Goal: Information Seeking & Learning: Learn about a topic

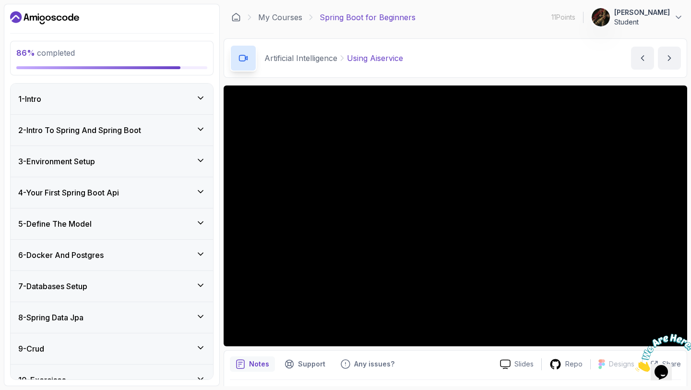
scroll to position [360, 0]
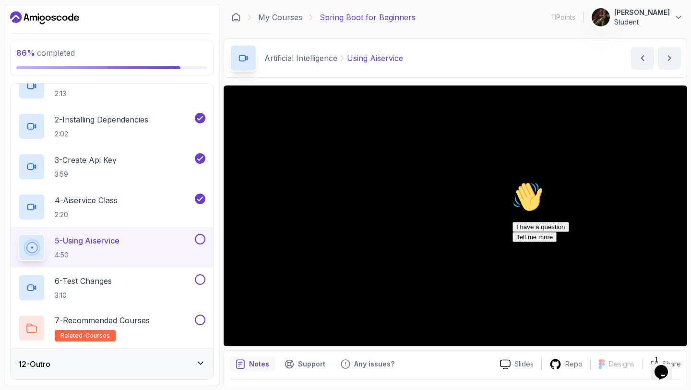
click at [512, 181] on icon "Chat attention grabber" at bounding box center [512, 181] width 0 height 0
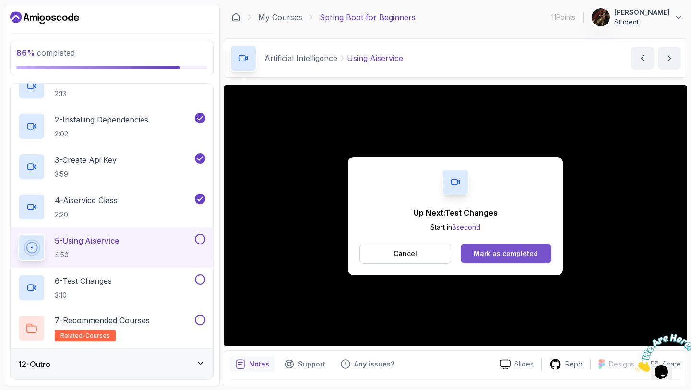
click at [485, 247] on button "Mark as completed" at bounding box center [506, 253] width 91 height 19
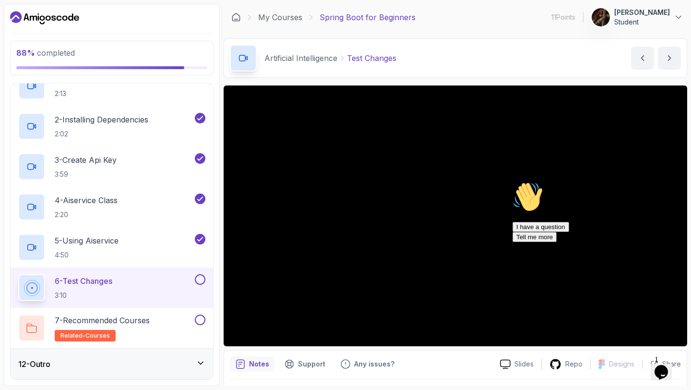
click at [203, 357] on div "12 - Outro" at bounding box center [112, 363] width 202 height 31
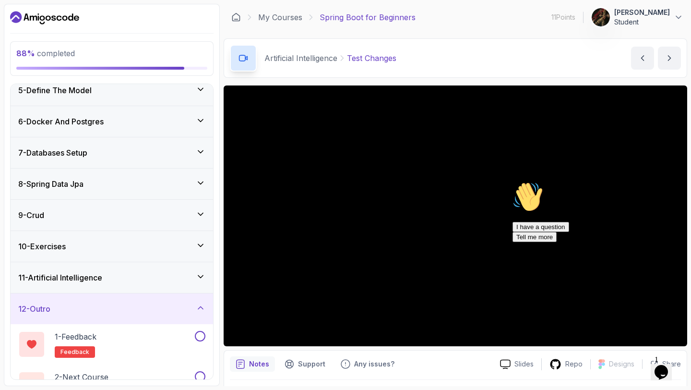
scroll to position [159, 0]
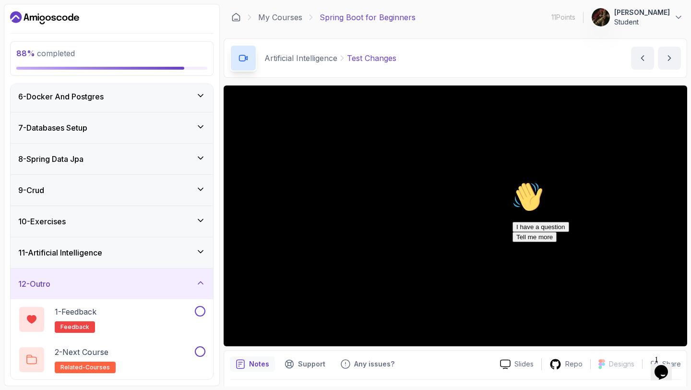
click at [205, 218] on icon at bounding box center [201, 220] width 10 height 10
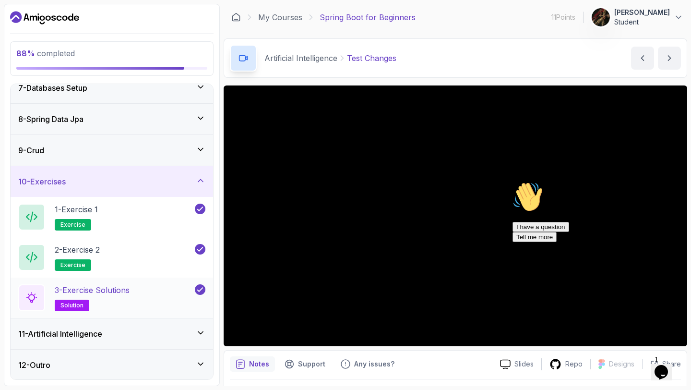
scroll to position [199, 0]
click at [196, 330] on icon at bounding box center [201, 332] width 10 height 10
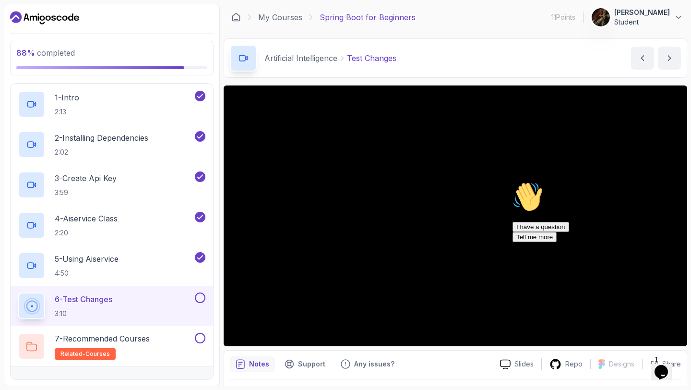
scroll to position [360, 0]
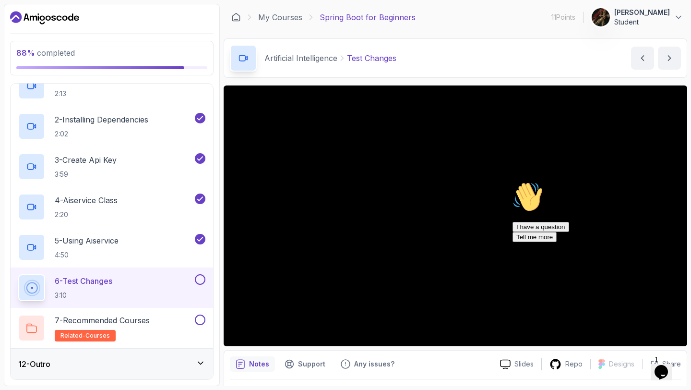
click at [512, 181] on icon "Chat attention grabber" at bounding box center [512, 181] width 0 height 0
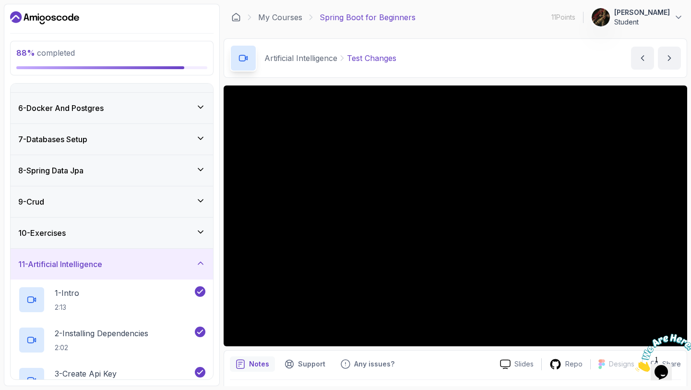
scroll to position [146, 0]
click at [137, 226] on div "10 - Exercises" at bounding box center [112, 233] width 202 height 31
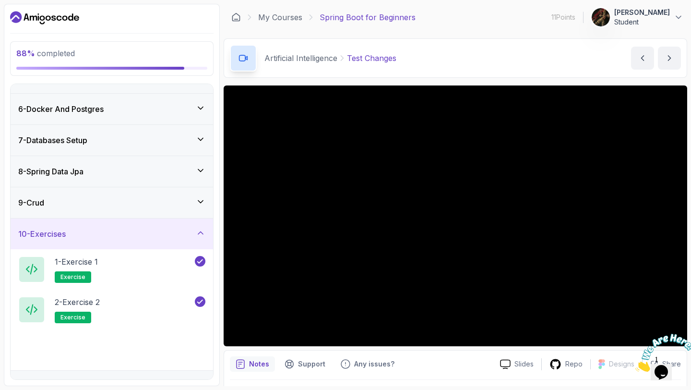
scroll to position [199, 0]
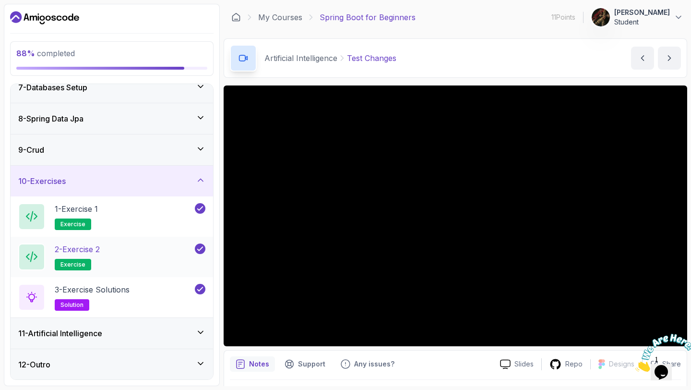
click at [120, 261] on div "2 - Exercise 2 exercise" at bounding box center [105, 256] width 175 height 27
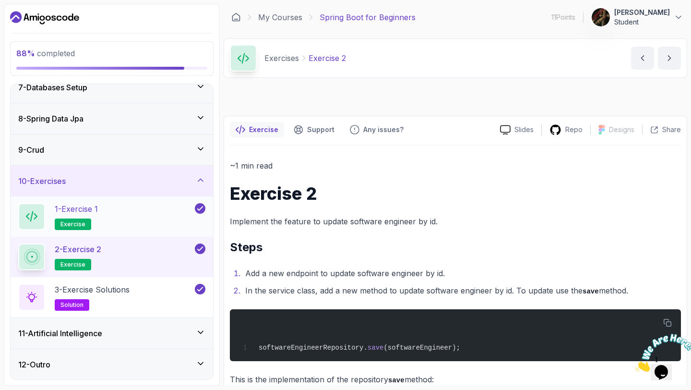
click at [80, 225] on span "exercise" at bounding box center [72, 224] width 25 height 8
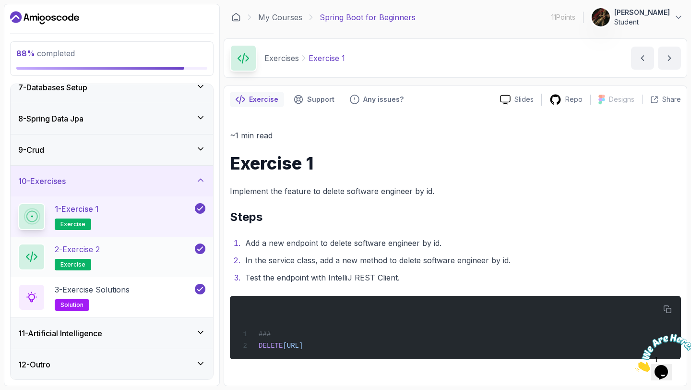
click at [72, 263] on span "exercise" at bounding box center [72, 264] width 25 height 8
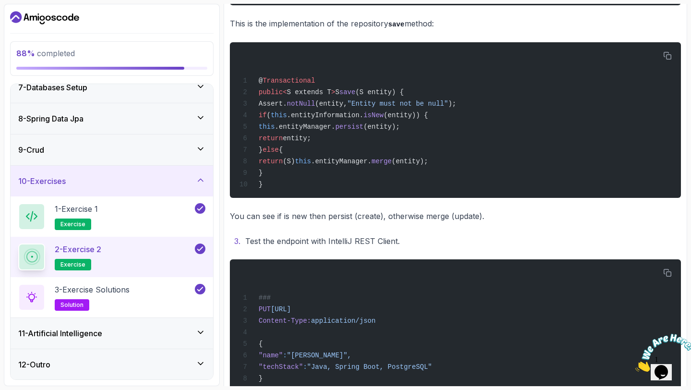
scroll to position [359, 0]
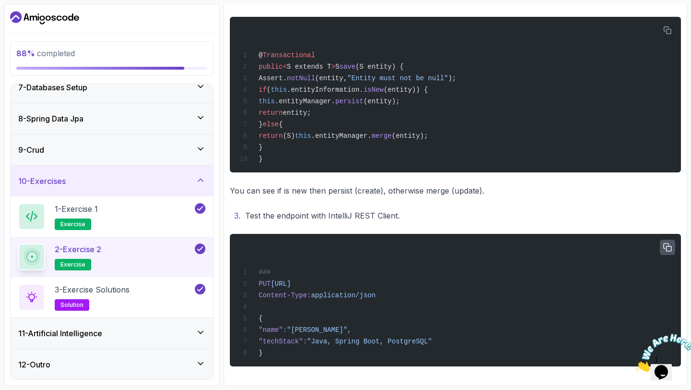
click at [667, 244] on icon "button" at bounding box center [667, 247] width 9 height 9
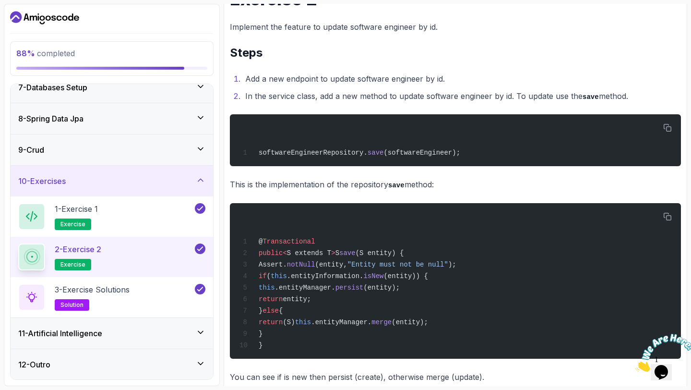
scroll to position [164, 0]
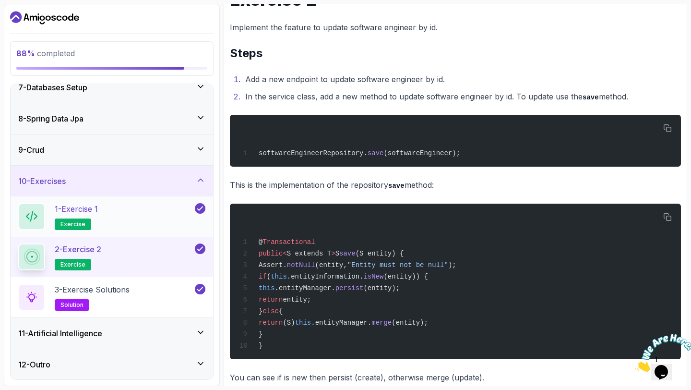
click at [171, 210] on div "1 - Exercise 1 exercise" at bounding box center [105, 216] width 175 height 27
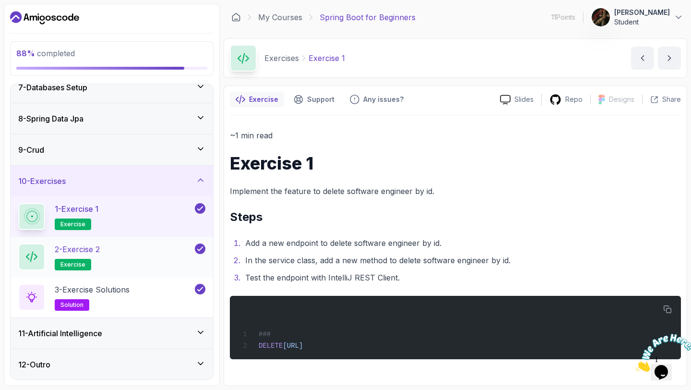
click at [133, 262] on div "2 - Exercise 2 exercise" at bounding box center [105, 256] width 175 height 27
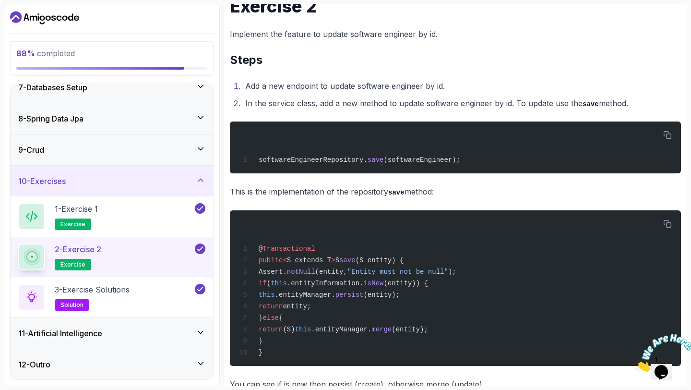
scroll to position [154, 0]
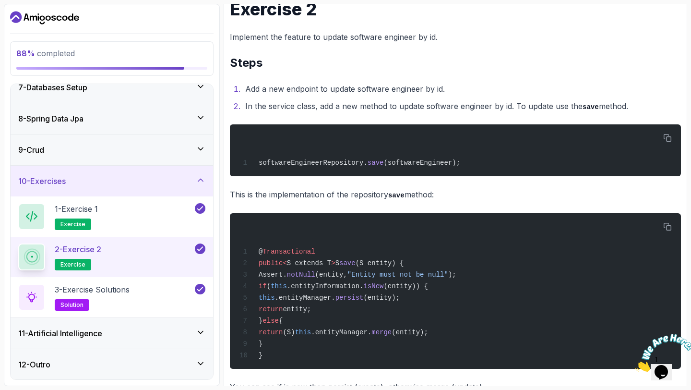
click at [167, 334] on div "11 - Artificial Intelligence" at bounding box center [111, 333] width 187 height 12
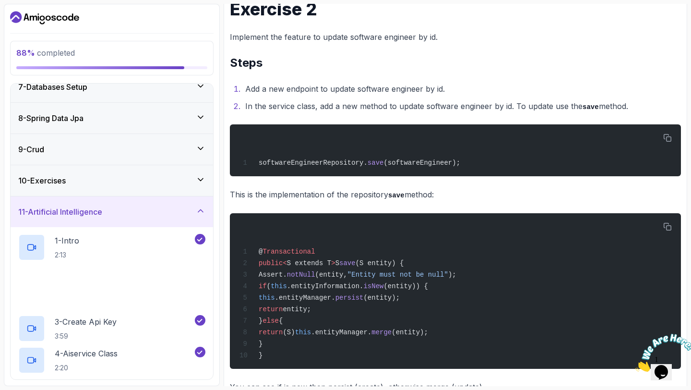
scroll to position [360, 0]
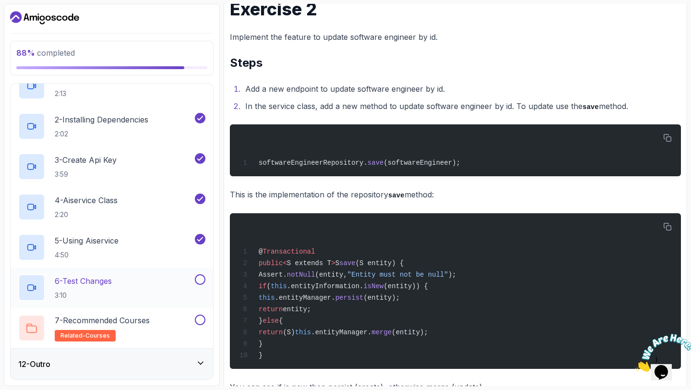
click at [155, 290] on div "6 - Test Changes 3:10" at bounding box center [105, 287] width 175 height 27
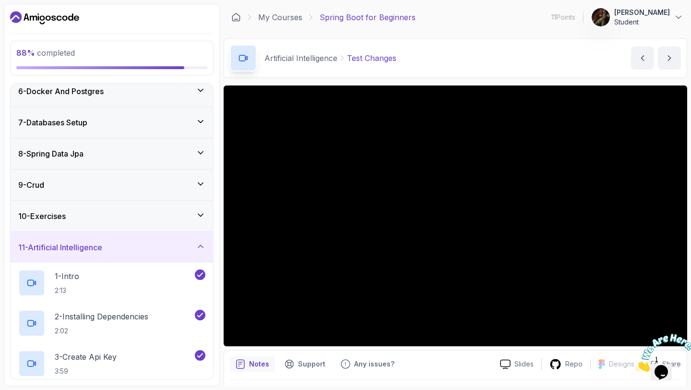
scroll to position [138, 0]
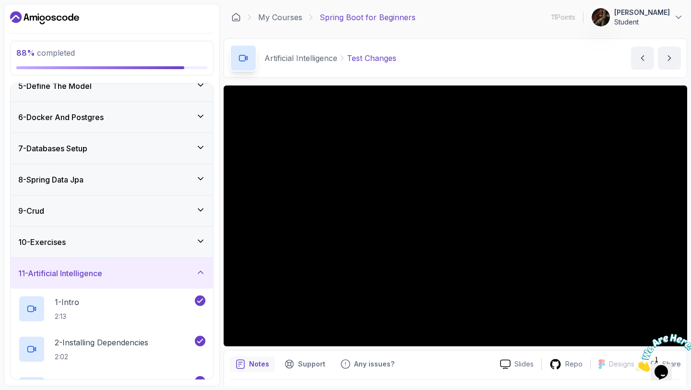
click at [113, 234] on div "10 - Exercises" at bounding box center [112, 241] width 202 height 31
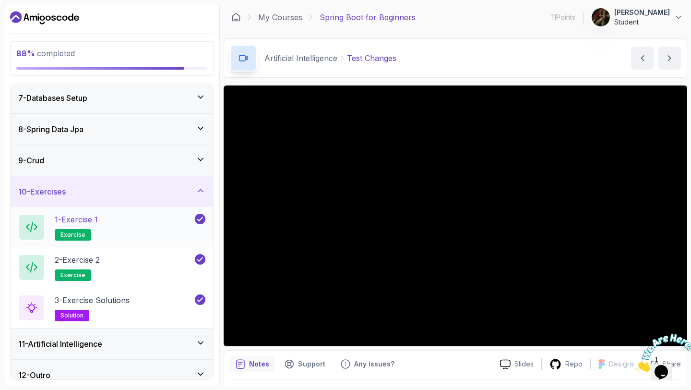
scroll to position [199, 0]
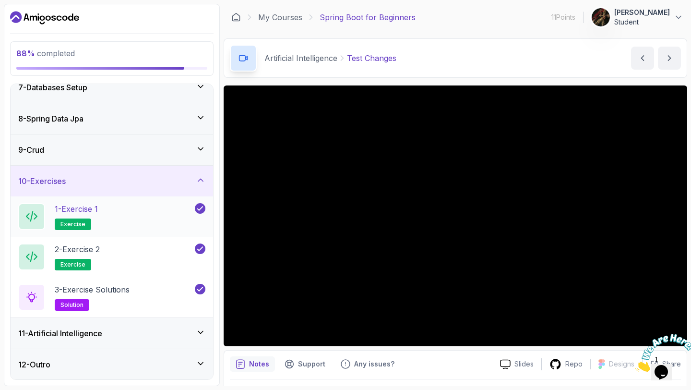
click at [81, 222] on span "exercise" at bounding box center [72, 224] width 25 height 8
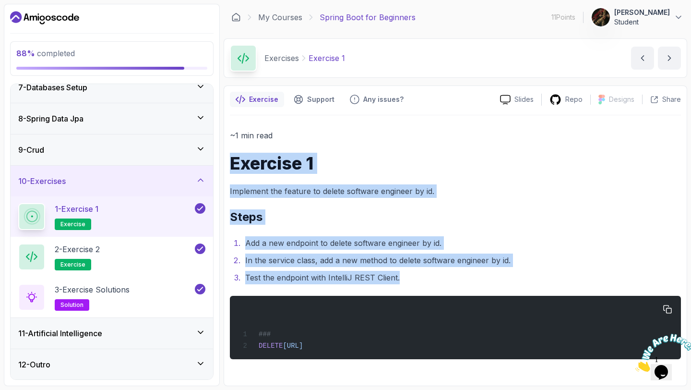
drag, startPoint x: 227, startPoint y: 151, endPoint x: 405, endPoint y: 299, distance: 232.3
click at [405, 299] on div "Exercise Support Any issues? Slides Repo Designs Design not available Share ~1 …" at bounding box center [455, 235] width 463 height 300
copy div "Exercise 1 Implement the feature to delete software engineer by id. Steps Add a…"
click at [180, 333] on div "11 - Artificial Intelligence" at bounding box center [111, 333] width 187 height 12
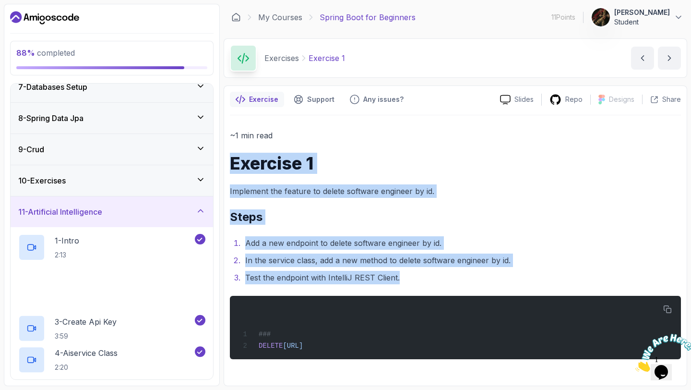
scroll to position [360, 0]
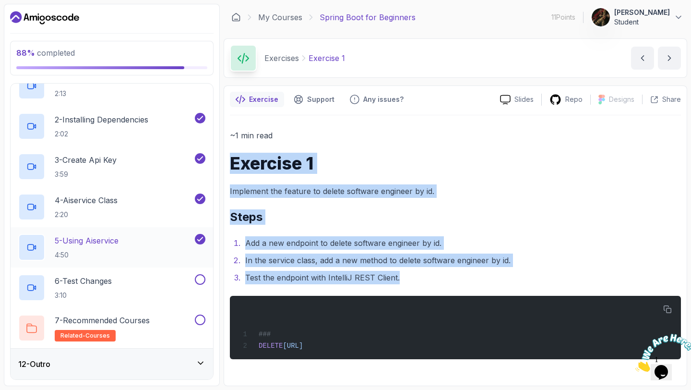
click at [147, 247] on div "5 - Using Aiservice 4:50" at bounding box center [105, 247] width 175 height 27
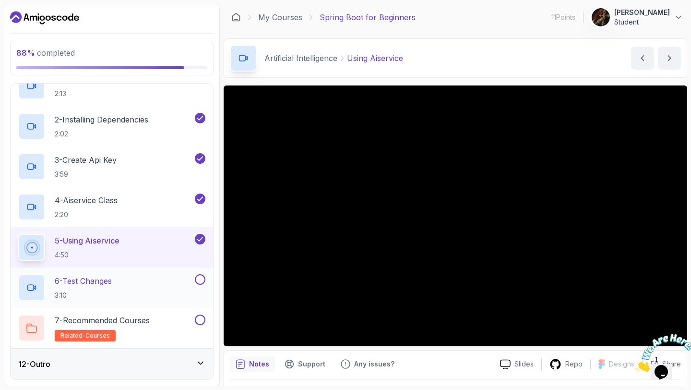
click at [161, 284] on div "6 - Test Changes 3:10" at bounding box center [105, 287] width 175 height 27
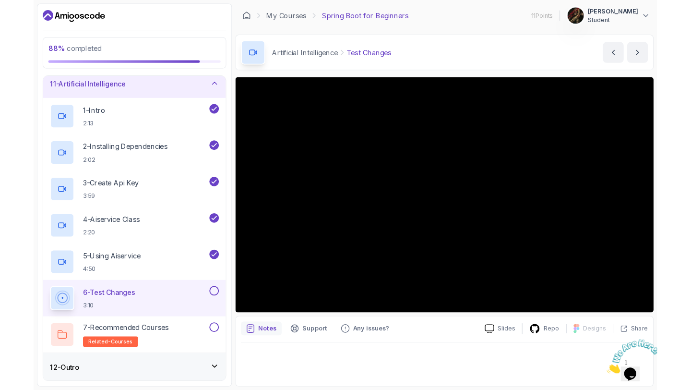
scroll to position [360, 0]
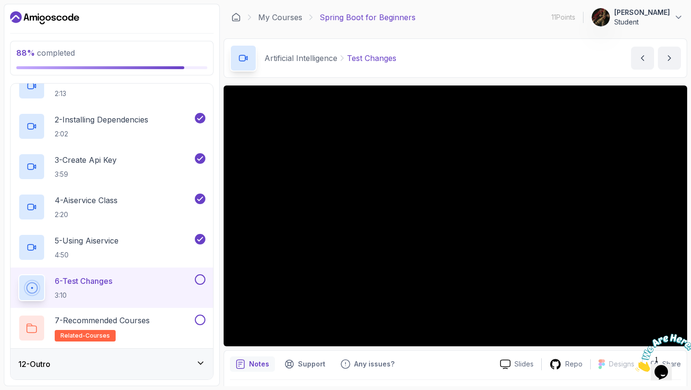
click at [201, 285] on button "6 - Test Changes 3:10" at bounding box center [111, 287] width 187 height 27
click at [202, 274] on button at bounding box center [200, 279] width 11 height 11
click at [200, 281] on button at bounding box center [200, 279] width 11 height 11
click at [199, 320] on button at bounding box center [200, 319] width 11 height 11
click at [671, 49] on button "next content" at bounding box center [669, 58] width 23 height 23
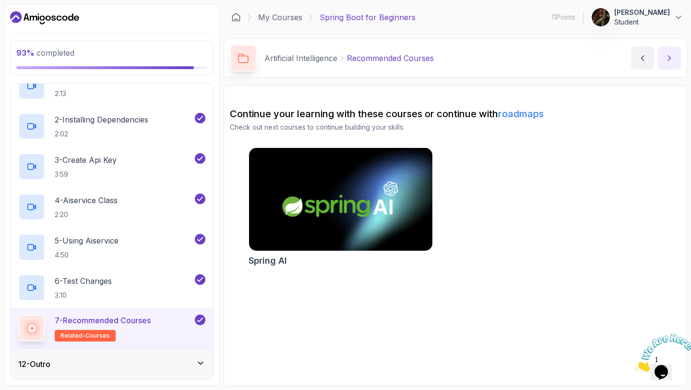
click at [671, 57] on icon "next content" at bounding box center [669, 58] width 10 height 10
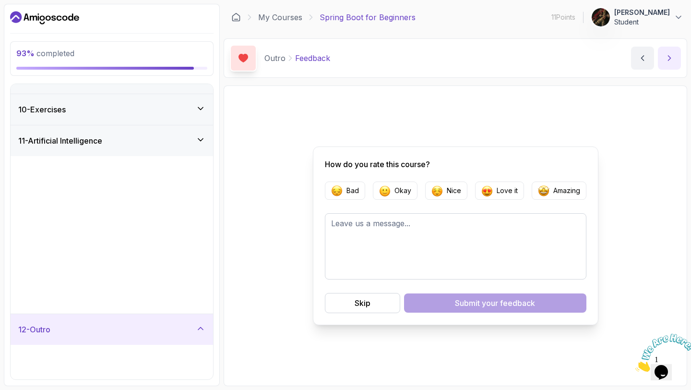
scroll to position [79, 0]
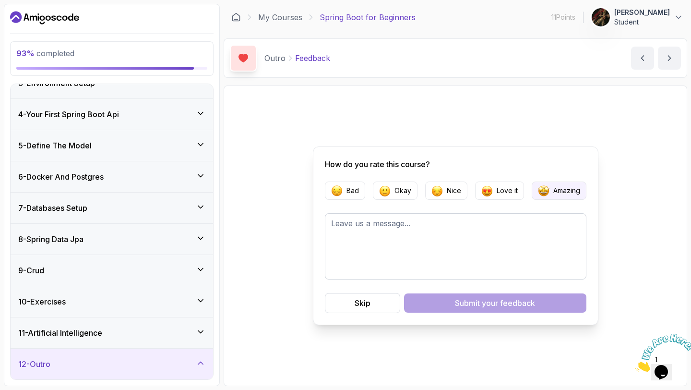
click at [536, 189] on button "Amazing" at bounding box center [559, 190] width 55 height 18
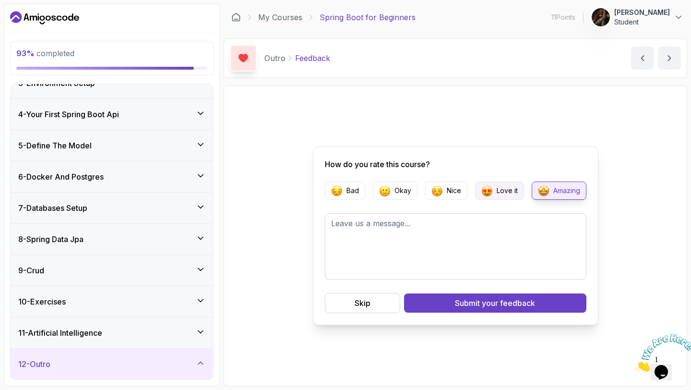
click at [487, 192] on img "button" at bounding box center [487, 191] width 12 height 12
click at [547, 192] on img "button" at bounding box center [544, 191] width 12 height 12
click at [411, 229] on textarea at bounding box center [455, 246] width 261 height 66
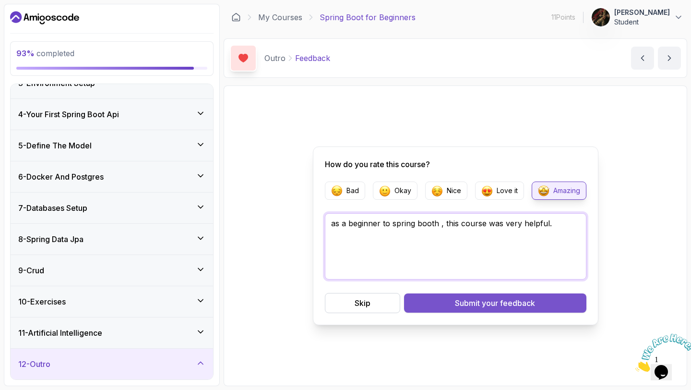
type textarea "as a beginner to spring booth , this course was very helpful."
click at [445, 298] on button "Submit your feedback" at bounding box center [495, 302] width 182 height 19
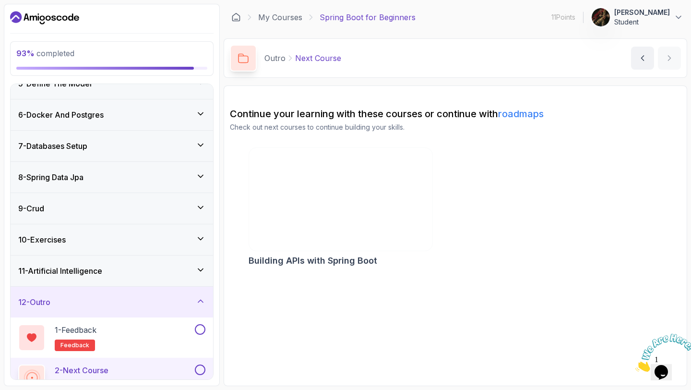
scroll to position [159, 0]
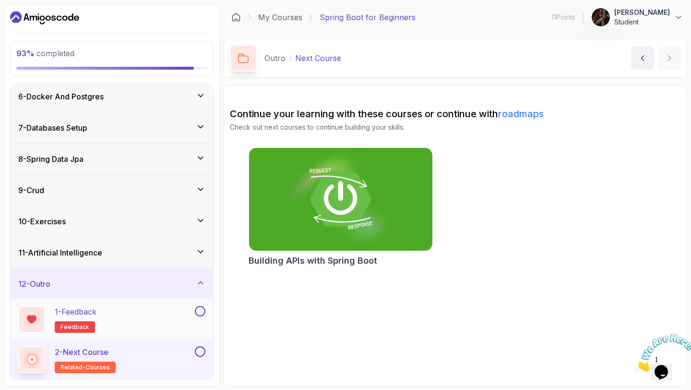
click at [202, 310] on button at bounding box center [200, 311] width 11 height 11
click at [200, 347] on button at bounding box center [200, 351] width 11 height 11
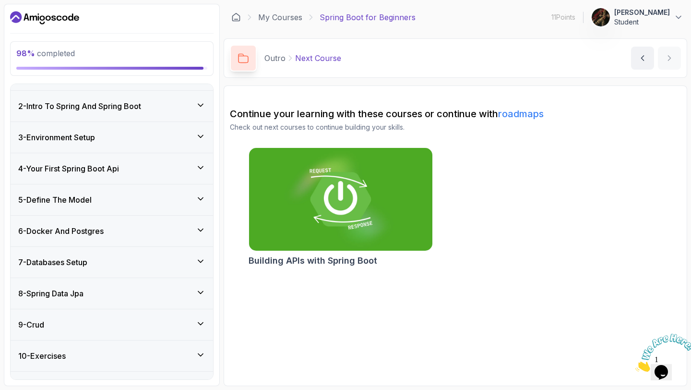
scroll to position [0, 0]
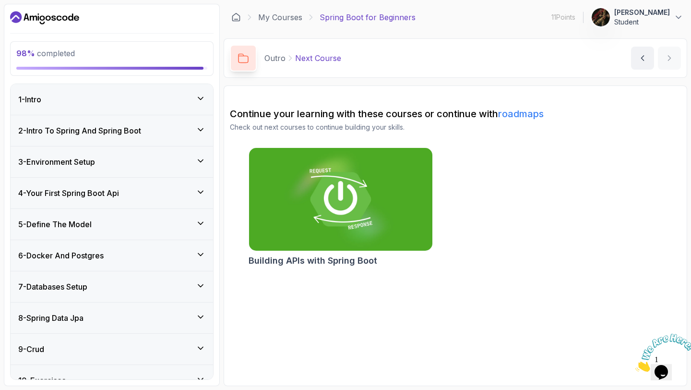
click at [163, 41] on div "98 % completed" at bounding box center [111, 58] width 203 height 35
click at [164, 67] on div at bounding box center [109, 68] width 187 height 3
click at [178, 52] on p "98 % completed" at bounding box center [111, 53] width 191 height 12
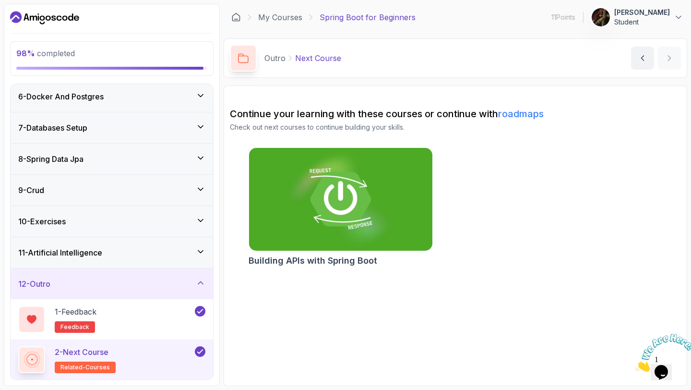
click at [197, 284] on icon at bounding box center [201, 283] width 10 height 10
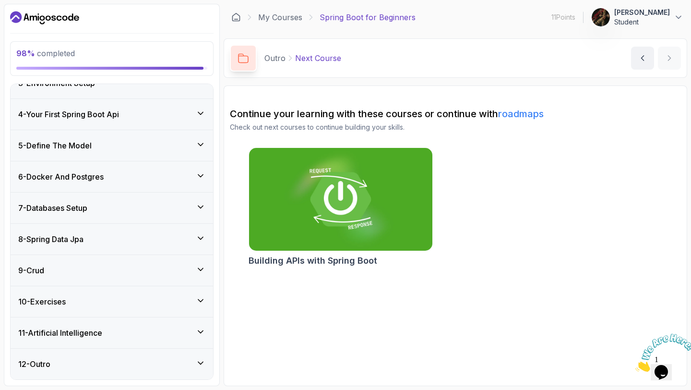
scroll to position [0, 0]
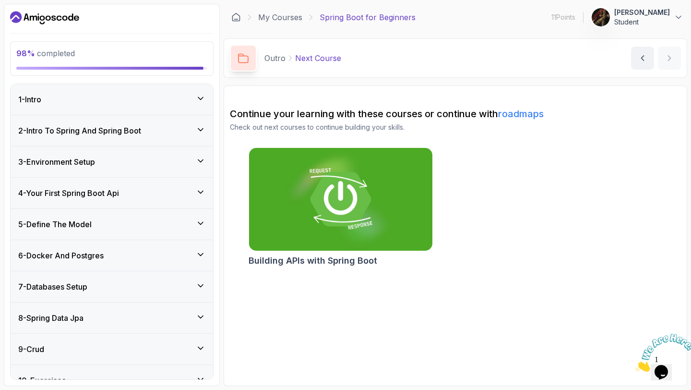
click at [196, 103] on div "1 - Intro" at bounding box center [111, 100] width 187 height 12
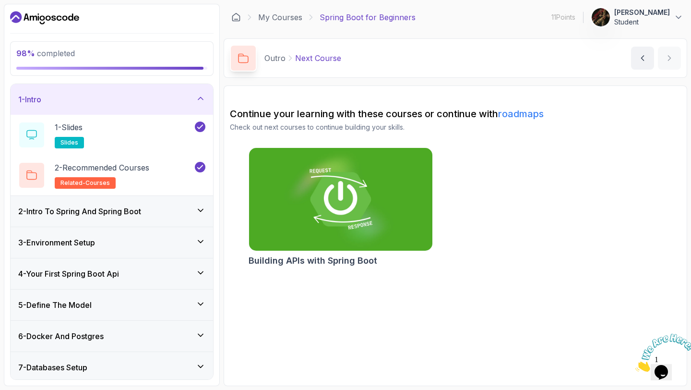
click at [201, 209] on icon at bounding box center [201, 210] width 10 height 10
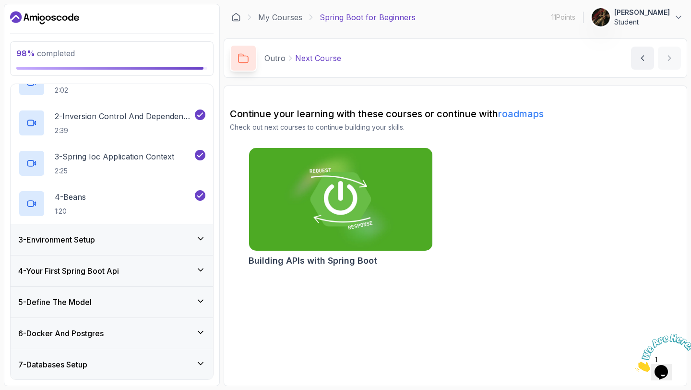
click at [200, 241] on icon at bounding box center [201, 239] width 10 height 10
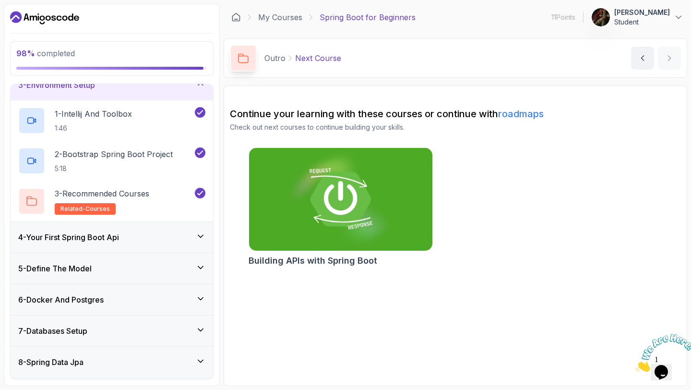
click at [200, 241] on div "4 - Your First Spring Boot Api" at bounding box center [111, 237] width 187 height 12
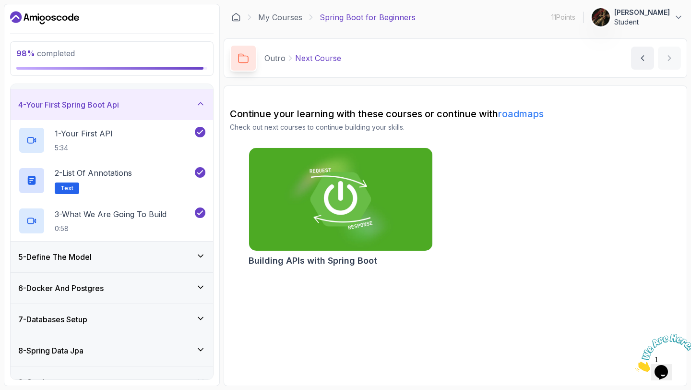
scroll to position [90, 0]
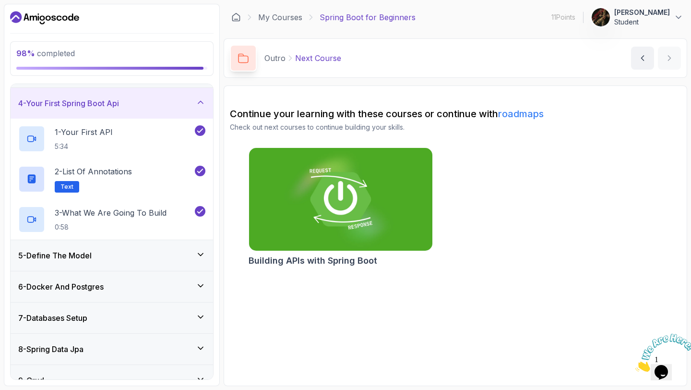
click at [200, 241] on div "5 - Define The Model" at bounding box center [112, 255] width 202 height 31
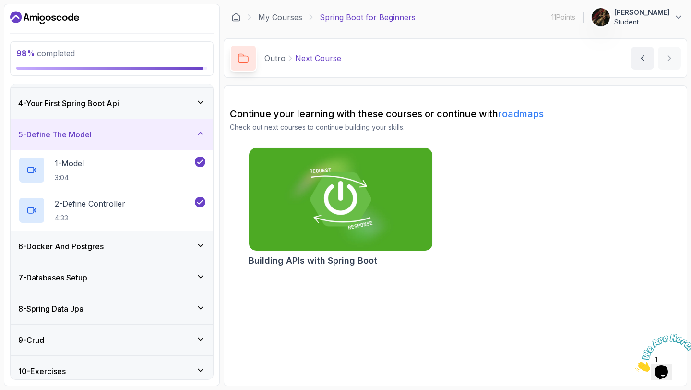
click at [202, 255] on div "6 - Docker And Postgres" at bounding box center [112, 246] width 202 height 31
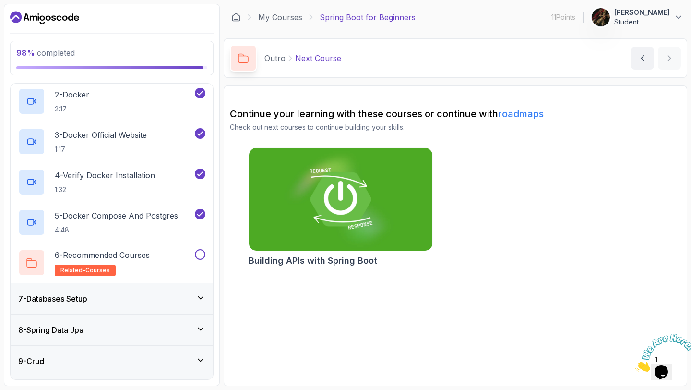
scroll to position [248, 0]
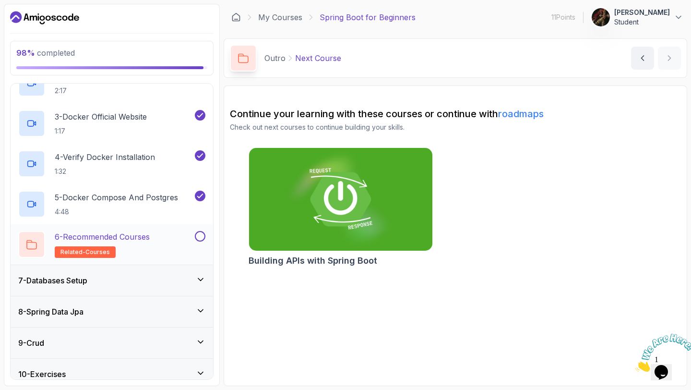
click at [197, 237] on button at bounding box center [200, 236] width 11 height 11
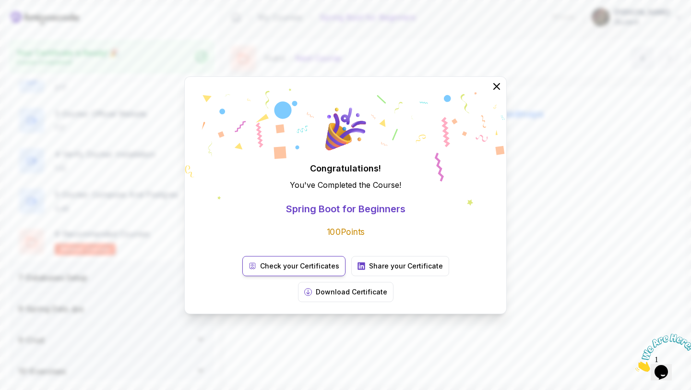
click at [271, 271] on p "Check your Certificates" at bounding box center [299, 266] width 79 height 10
click at [387, 287] on p "Download Certificate" at bounding box center [351, 292] width 71 height 10
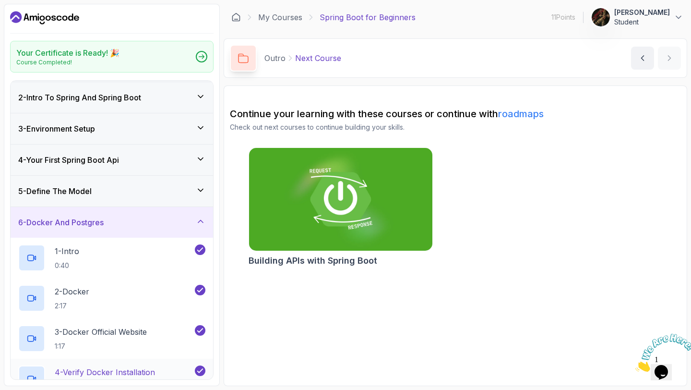
scroll to position [59, 0]
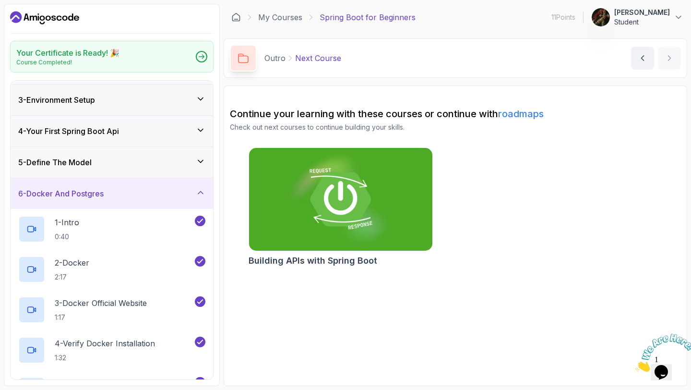
click at [169, 188] on div "6 - Docker And Postgres" at bounding box center [111, 194] width 187 height 12
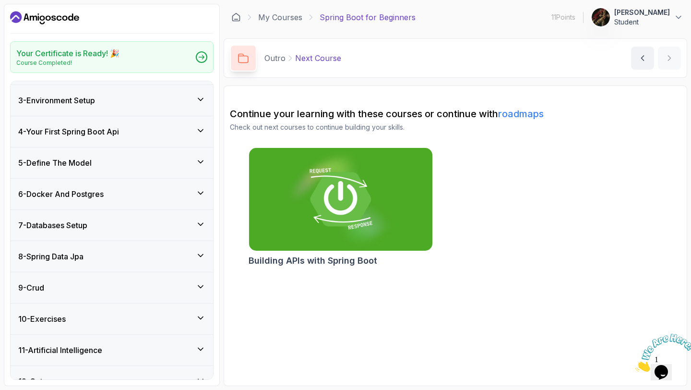
scroll to position [76, 0]
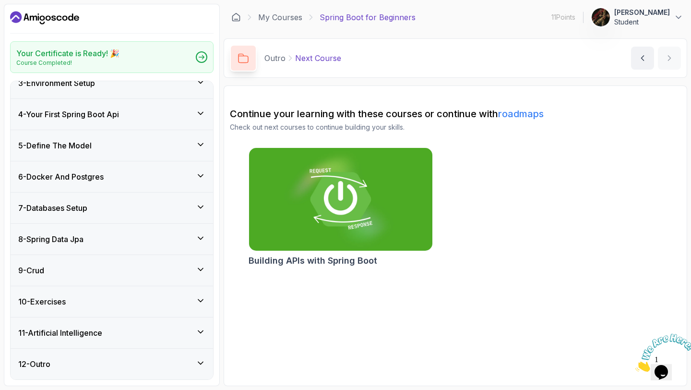
click at [269, 303] on section "Continue your learning with these courses or continue with roadmaps Check out n…" at bounding box center [455, 235] width 463 height 300
click at [190, 301] on div "10 - Exercises" at bounding box center [111, 302] width 187 height 12
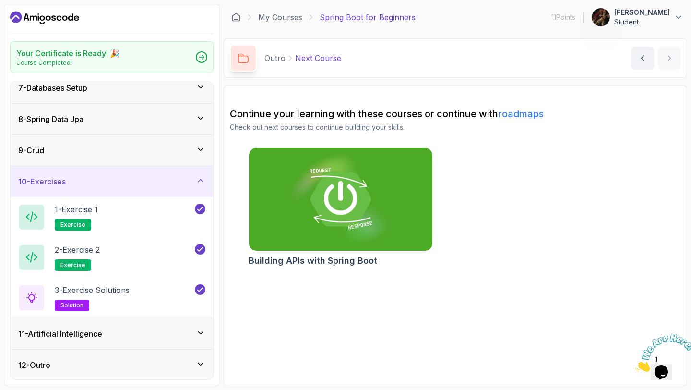
scroll to position [196, 0]
click at [201, 335] on icon at bounding box center [201, 332] width 10 height 10
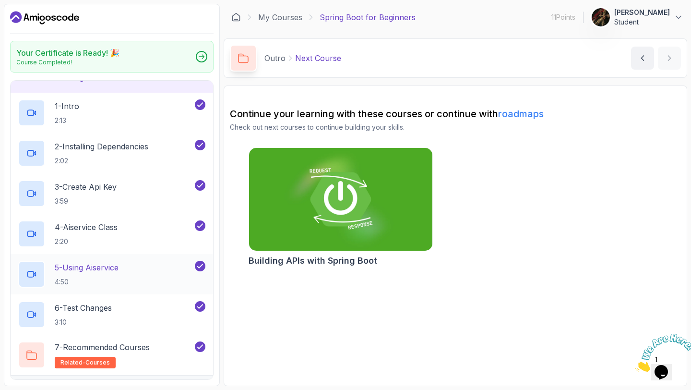
scroll to position [357, 0]
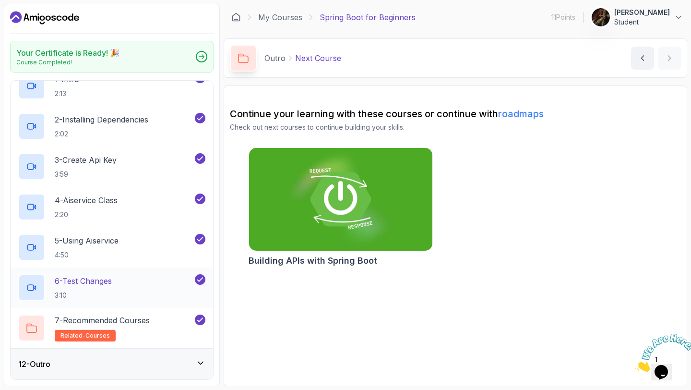
click at [154, 276] on div "6 - Test Changes 3:10" at bounding box center [105, 287] width 175 height 27
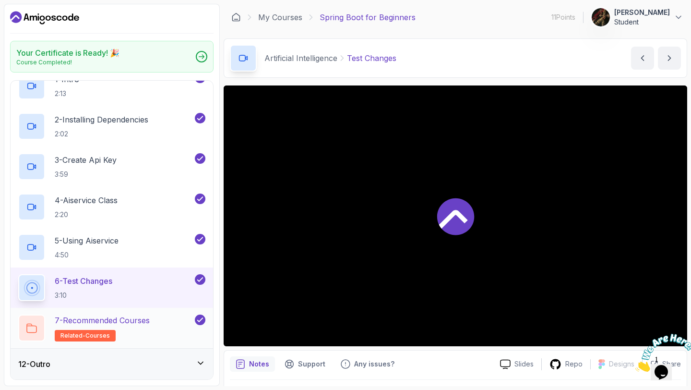
click at [150, 325] on p "7 - Recommended Courses" at bounding box center [102, 320] width 95 height 12
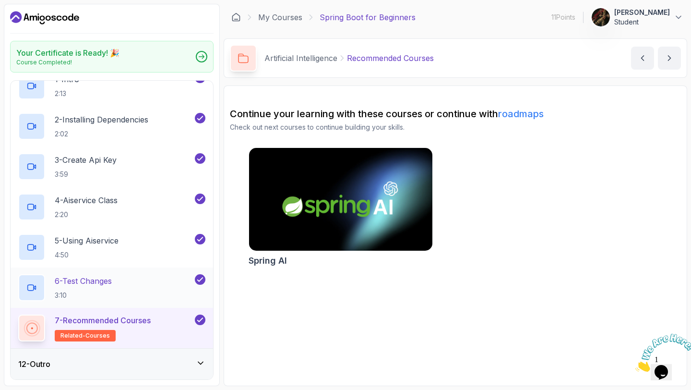
click at [157, 296] on div "6 - Test Changes 3:10" at bounding box center [105, 287] width 175 height 27
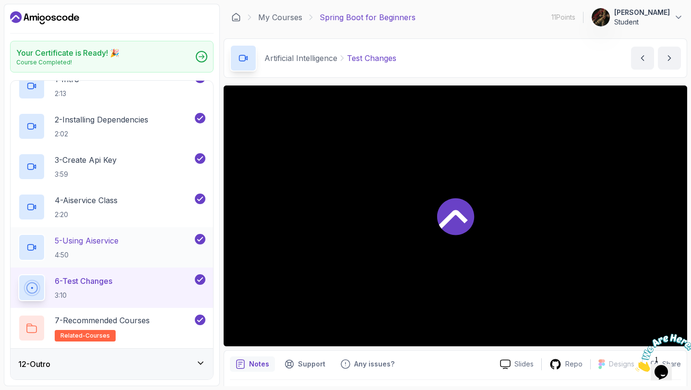
click at [157, 247] on div "5 - Using Aiservice 4:50" at bounding box center [105, 247] width 175 height 27
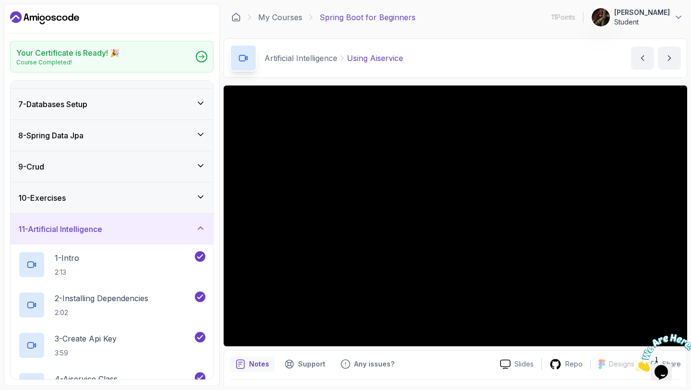
scroll to position [170, 0]
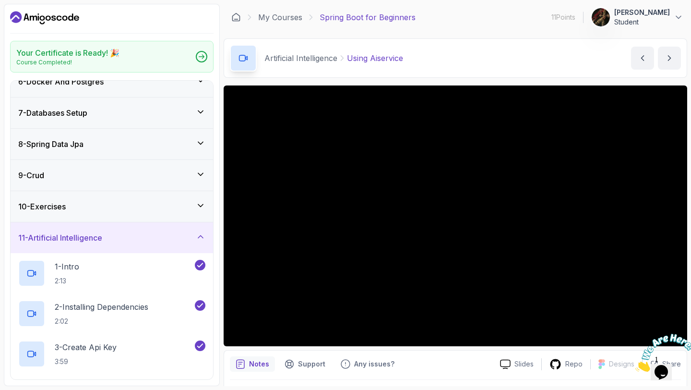
click at [150, 207] on div "10 - Exercises" at bounding box center [111, 207] width 187 height 12
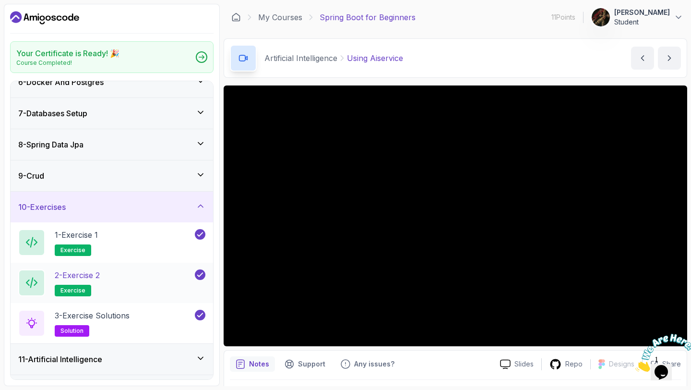
click at [140, 274] on div "2 - Exercise 2 exercise" at bounding box center [105, 282] width 175 height 27
click at [73, 292] on span "exercise" at bounding box center [72, 290] width 25 height 8
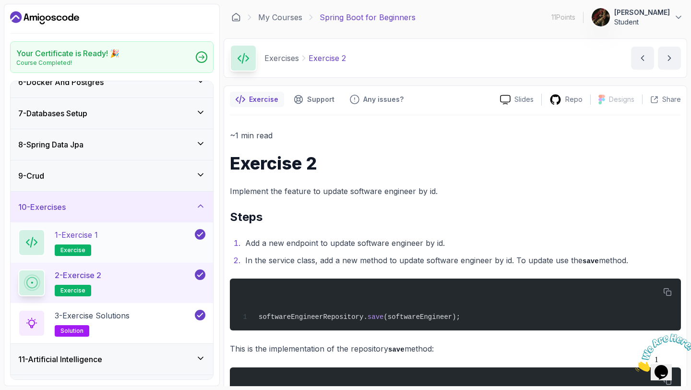
click at [153, 239] on div "1 - Exercise 1 exercise" at bounding box center [105, 242] width 175 height 27
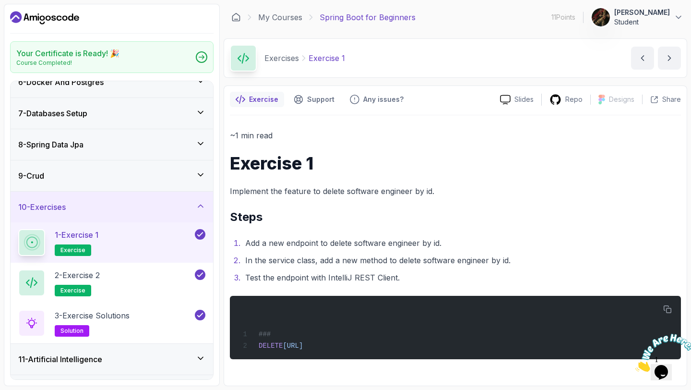
click at [201, 205] on icon at bounding box center [200, 205] width 5 height 2
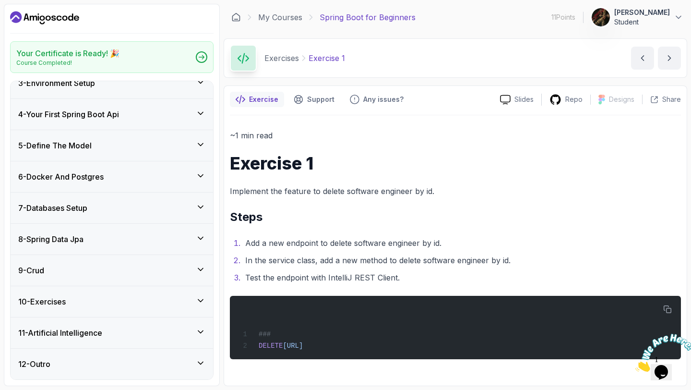
scroll to position [76, 0]
click at [201, 268] on icon at bounding box center [201, 269] width 10 height 10
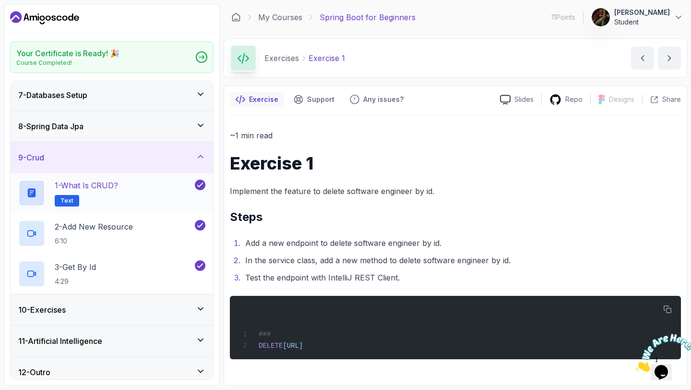
scroll to position [196, 0]
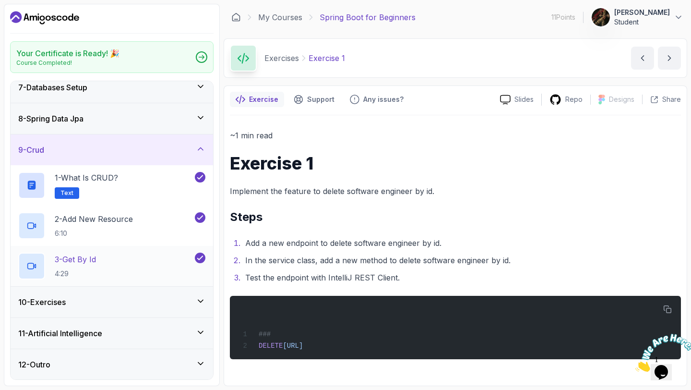
click at [145, 264] on div "3 - Get By Id 4:29" at bounding box center [105, 265] width 175 height 27
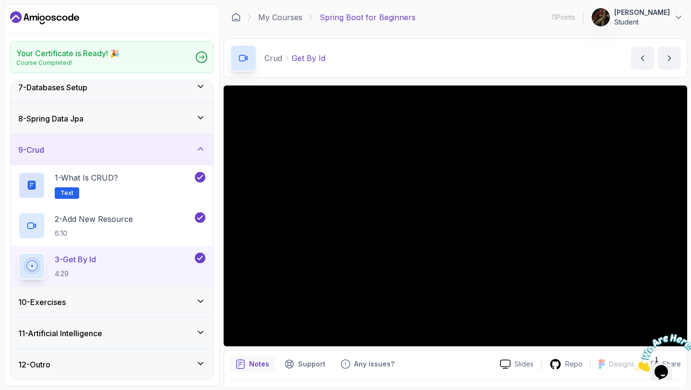
scroll to position [16, 0]
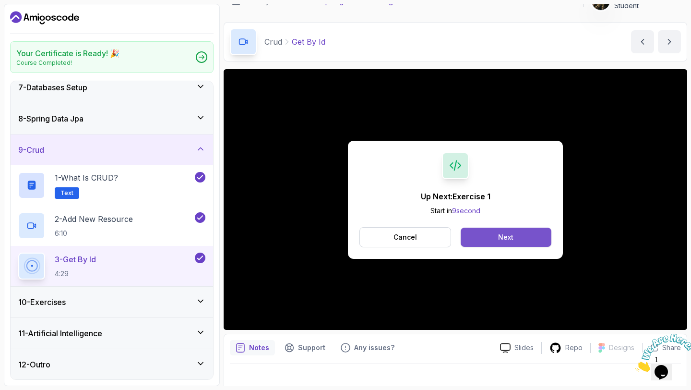
click at [490, 240] on button "Next" at bounding box center [506, 236] width 91 height 19
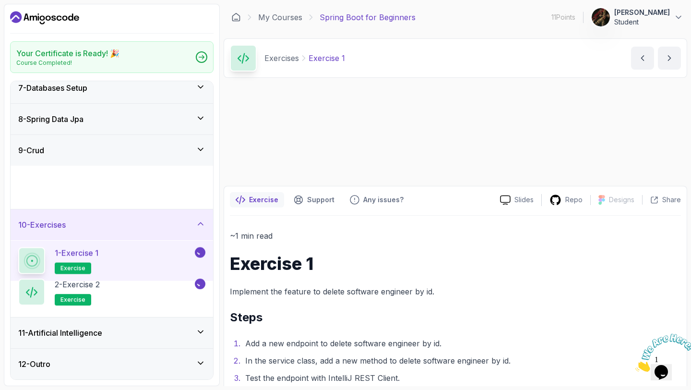
scroll to position [196, 0]
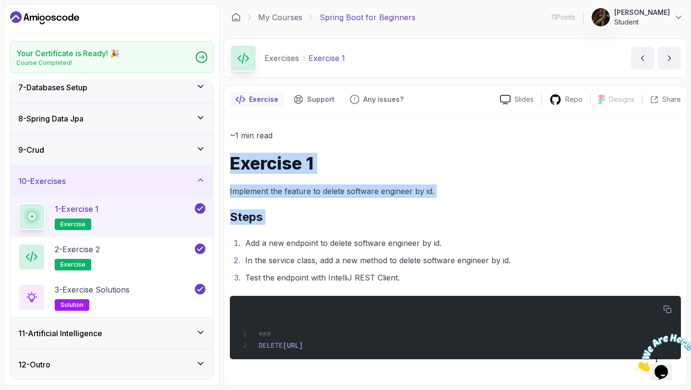
drag, startPoint x: 231, startPoint y: 154, endPoint x: 398, endPoint y: 232, distance: 185.0
click at [399, 233] on div "~1 min read Exercise 1 Implement the feature to delete software engineer by id.…" at bounding box center [455, 244] width 451 height 230
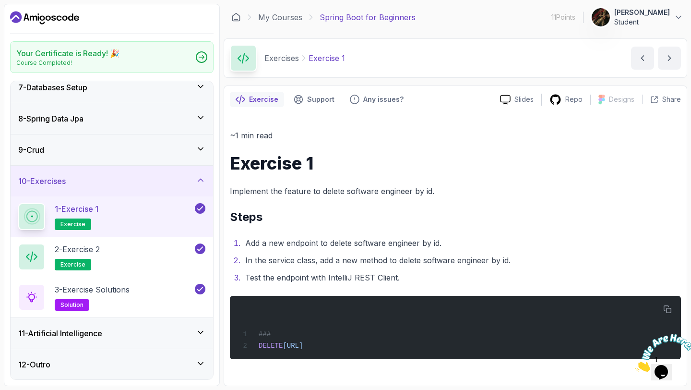
click at [428, 245] on li "Add a new endpoint to delete software engineer by id." at bounding box center [461, 242] width 438 height 13
click at [635, 365] on icon "Close" at bounding box center [635, 369] width 0 height 8
click at [666, 65] on button "next content" at bounding box center [669, 58] width 23 height 23
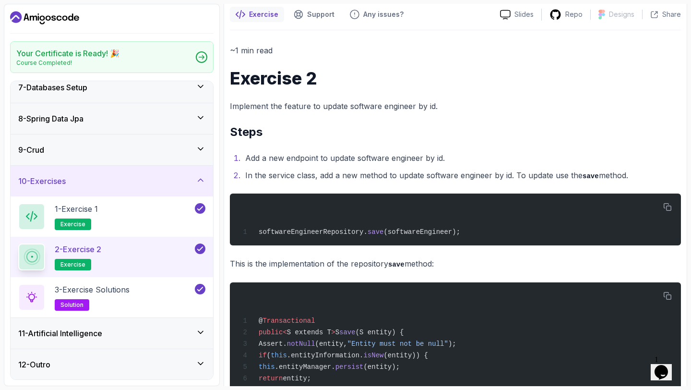
scroll to position [86, 0]
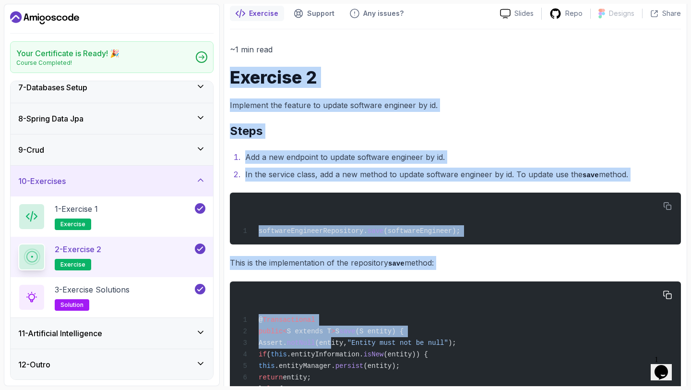
drag, startPoint x: 233, startPoint y: 78, endPoint x: 348, endPoint y: 348, distance: 293.2
click at [348, 348] on div "~1 min read Exercise 2 Implement the feature to update software engineer by id.…" at bounding box center [455, 337] width 451 height 588
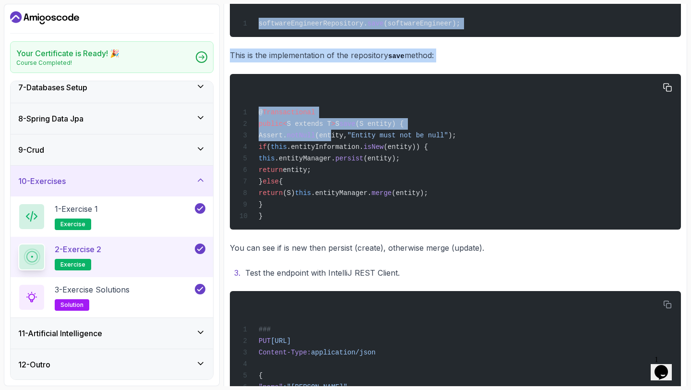
scroll to position [359, 0]
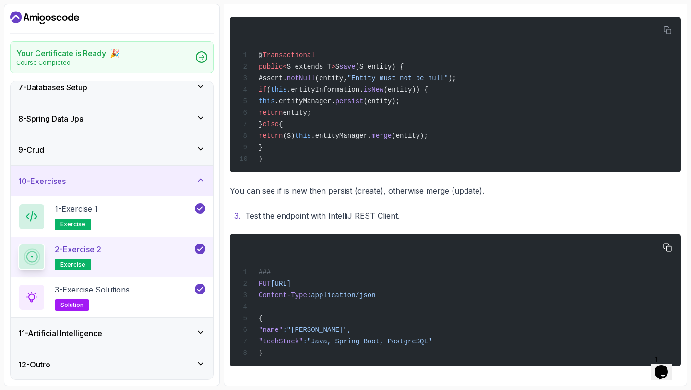
click at [416, 345] on div "### PUT http://localhost:8080/api/v1/software-engineers/1 Content-Type: applica…" at bounding box center [455, 299] width 436 height 121
drag, startPoint x: 305, startPoint y: 355, endPoint x: 295, endPoint y: 323, distance: 33.8
click at [295, 323] on div "### PUT http://localhost:8080/api/v1/software-engineers/1 Content-Type: applica…" at bounding box center [455, 299] width 436 height 121
click at [277, 285] on div "### PUT http://localhost:8080/api/v1/software-engineers/1 Content-Type: applica…" at bounding box center [455, 299] width 436 height 121
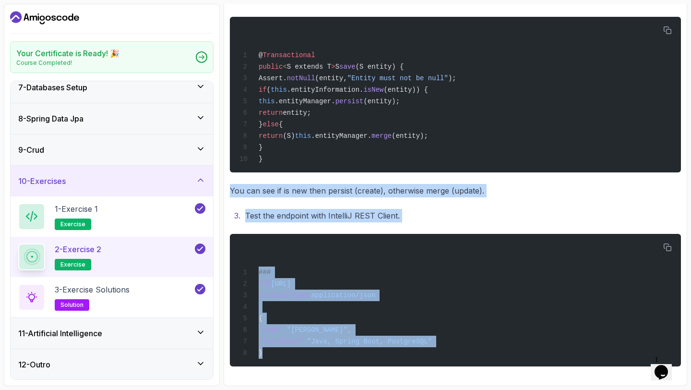
drag, startPoint x: 262, startPoint y: 352, endPoint x: 273, endPoint y: 169, distance: 183.1
click at [273, 169] on div "~1 min read Exercise 2 Implement the feature to update software engineer by id.…" at bounding box center [455, 72] width 451 height 588
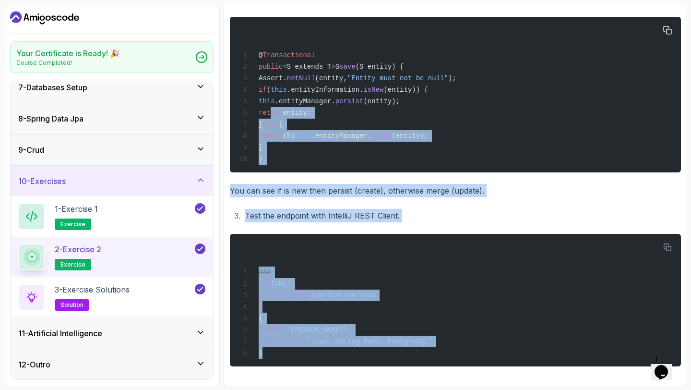
drag, startPoint x: 268, startPoint y: 349, endPoint x: 271, endPoint y: 112, distance: 237.0
click at [271, 112] on div "~1 min read Exercise 2 Implement the feature to update software engineer by id.…" at bounding box center [455, 72] width 451 height 588
click at [271, 112] on div "@ Transactional public < S extends T > S save (S entity) { Assert. notNull (ent…" at bounding box center [455, 95] width 436 height 144
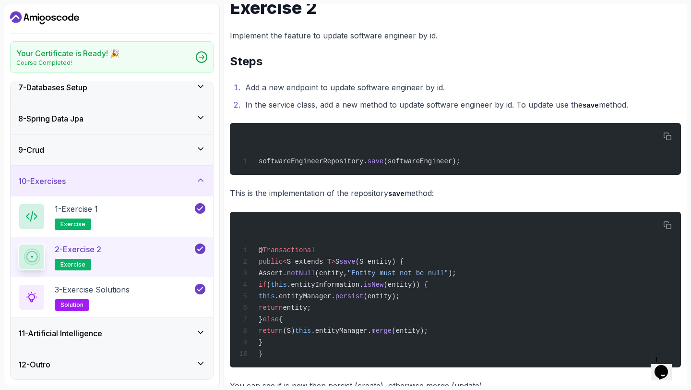
scroll to position [153, 0]
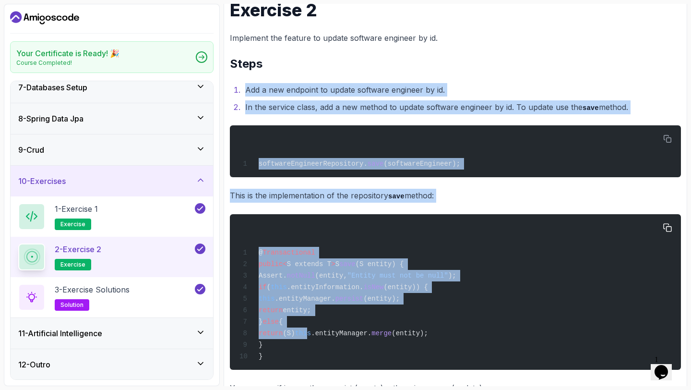
drag, startPoint x: 233, startPoint y: 83, endPoint x: 342, endPoint y: 339, distance: 277.7
click at [342, 339] on div "~1 min read Exercise 2 Implement the feature to update software engineer by id.…" at bounding box center [455, 270] width 451 height 588
click at [311, 337] on span "this" at bounding box center [303, 333] width 16 height 8
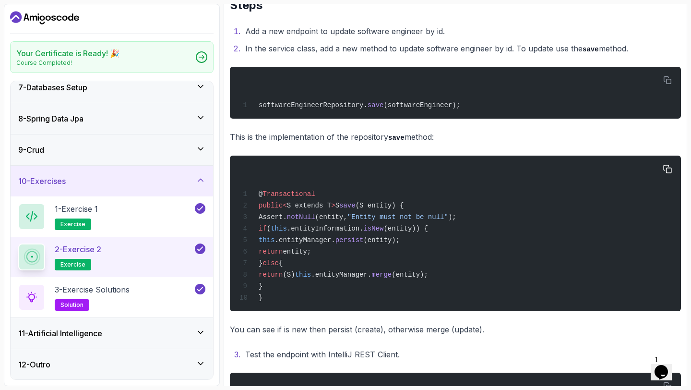
scroll to position [211, 0]
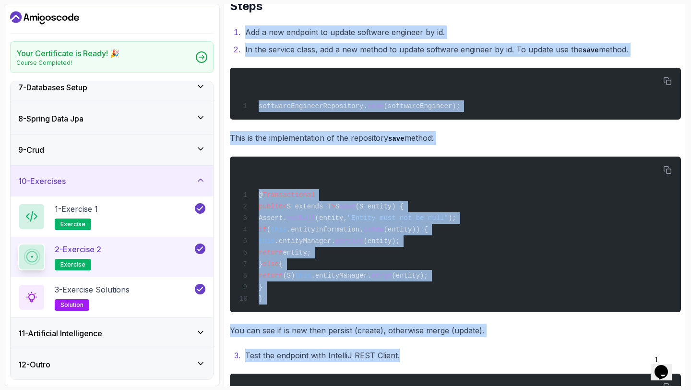
drag, startPoint x: 244, startPoint y: 30, endPoint x: 410, endPoint y: 371, distance: 379.3
click at [411, 372] on div "~1 min read Exercise 2 Implement the feature to update software engineer by id.…" at bounding box center [455, 212] width 451 height 588
copy div "Add a new endpoint to update software engineer by id. In the service class, add…"
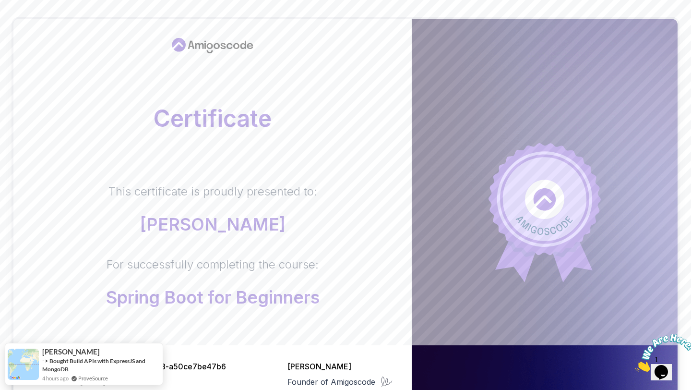
scroll to position [44, 0]
click at [483, 116] on body "Certificate This certificate is proudly presented to: [PERSON_NAME] For success…" at bounding box center [345, 259] width 691 height 607
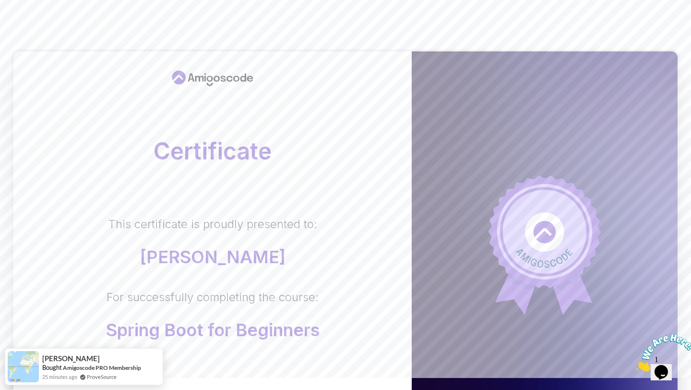
scroll to position [12, 0]
